Goal: Task Accomplishment & Management: Manage account settings

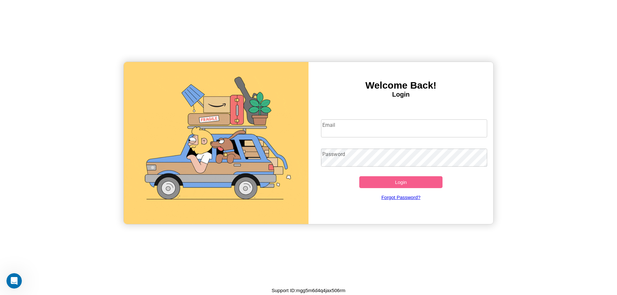
click at [404, 128] on input "Email" at bounding box center [404, 129] width 166 height 18
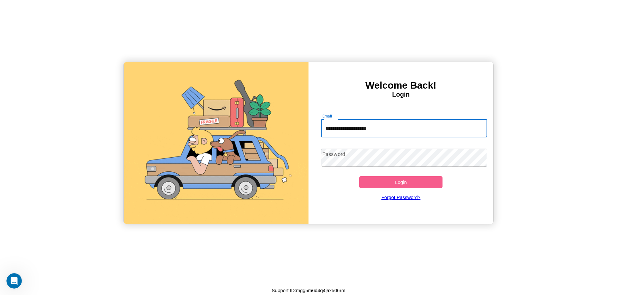
type input "**********"
click at [401, 182] on button "Login" at bounding box center [400, 182] width 83 height 12
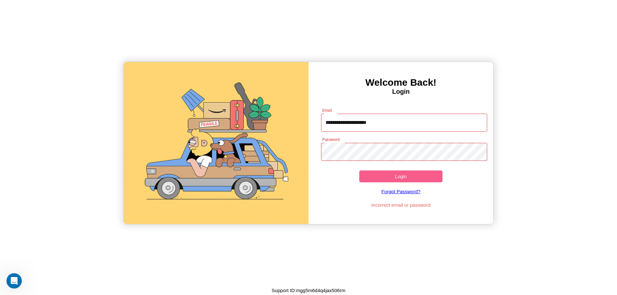
click at [401, 176] on button "Login" at bounding box center [400, 177] width 83 height 12
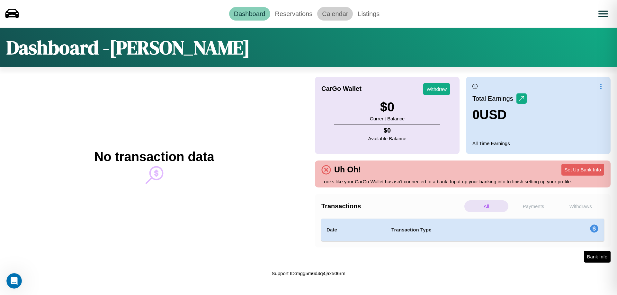
click at [335, 13] on link "Calendar" at bounding box center [335, 13] width 36 height 13
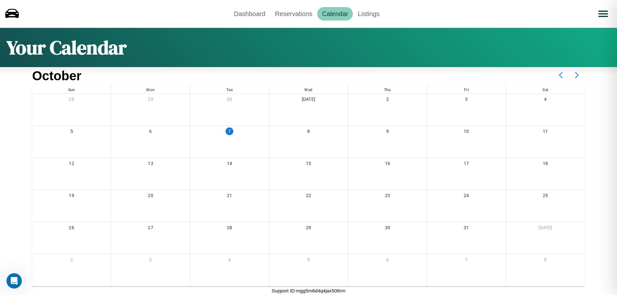
click at [577, 75] on icon at bounding box center [577, 75] width 16 height 16
click at [293, 13] on link "Reservations" at bounding box center [293, 13] width 47 height 13
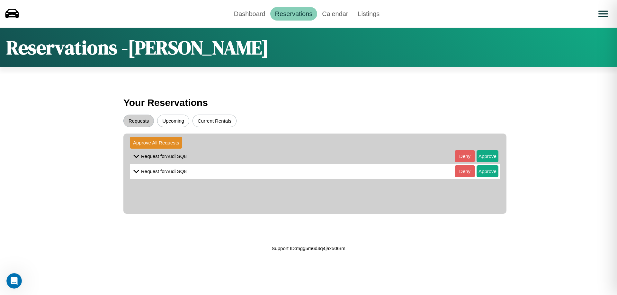
click at [214, 121] on button "Current Rentals" at bounding box center [214, 121] width 44 height 13
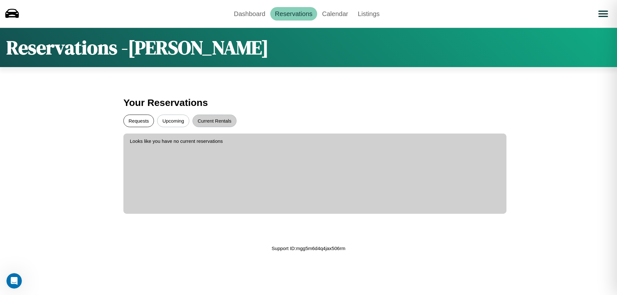
click at [138, 121] on button "Requests" at bounding box center [138, 121] width 31 height 13
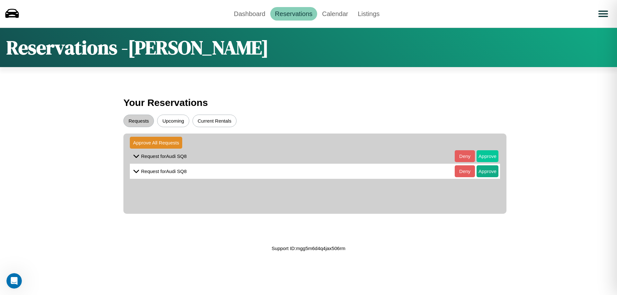
click at [483, 156] on button "Approve" at bounding box center [487, 156] width 22 height 12
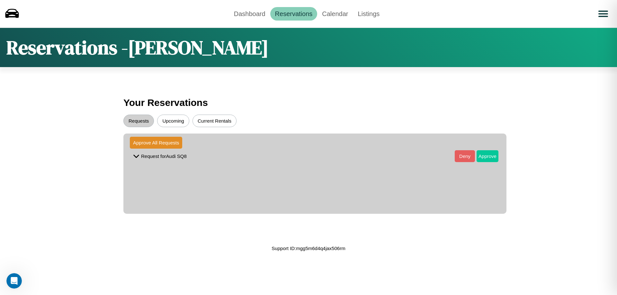
click at [483, 156] on button "Approve" at bounding box center [487, 156] width 22 height 12
